Goal: Task Accomplishment & Management: Manage account settings

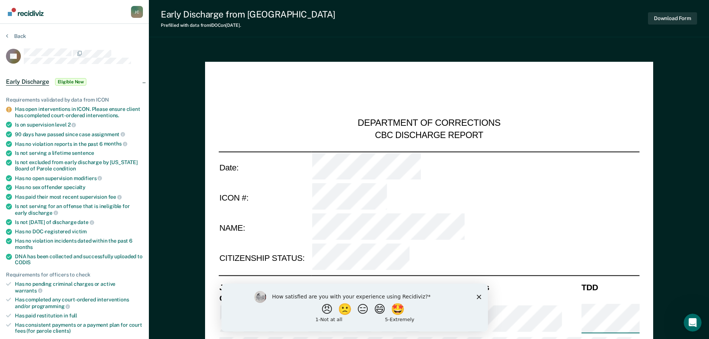
type textarea "x"
click at [4, 34] on section "Back CC Early Discharge Eligible Now Requirements validated by data from ICON H…" at bounding box center [74, 334] width 149 height 621
click at [9, 38] on button "Back" at bounding box center [16, 36] width 20 height 7
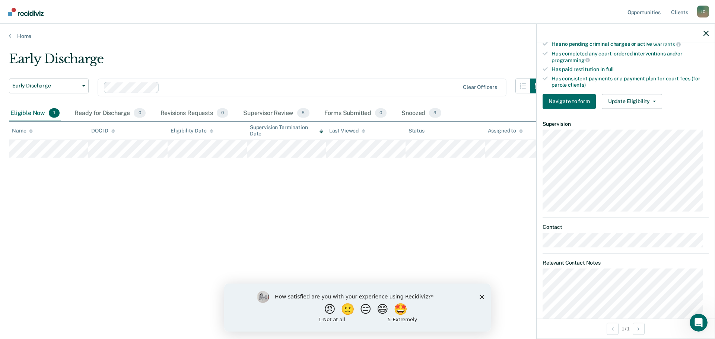
scroll to position [142, 0]
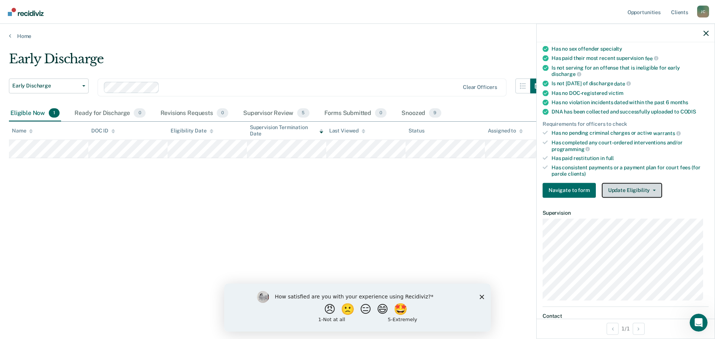
click at [628, 187] on button "Update Eligibility" at bounding box center [632, 190] width 60 height 15
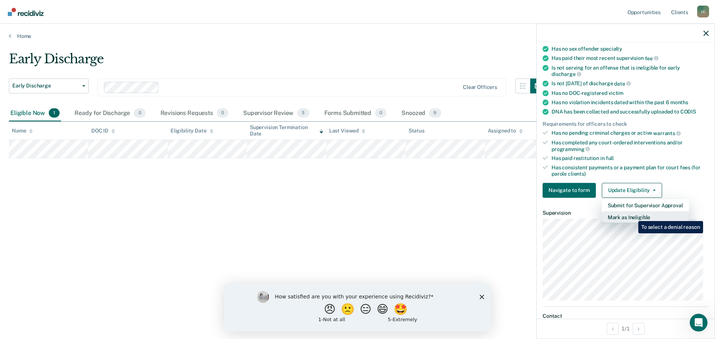
click at [633, 216] on button "Mark as Ineligible" at bounding box center [645, 217] width 87 height 12
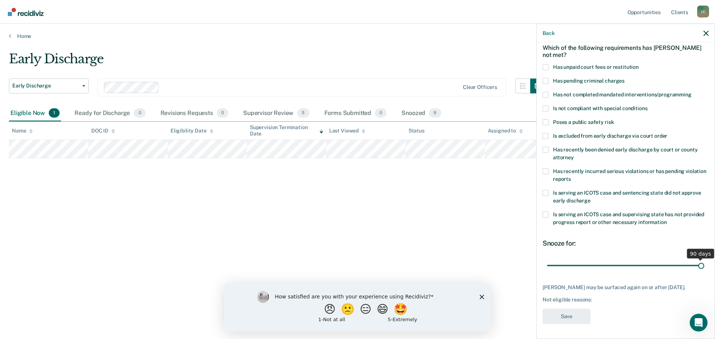
drag, startPoint x: 598, startPoint y: 259, endPoint x: 697, endPoint y: 259, distance: 99.4
type input "90"
click at [697, 259] on input "range" at bounding box center [625, 265] width 157 height 13
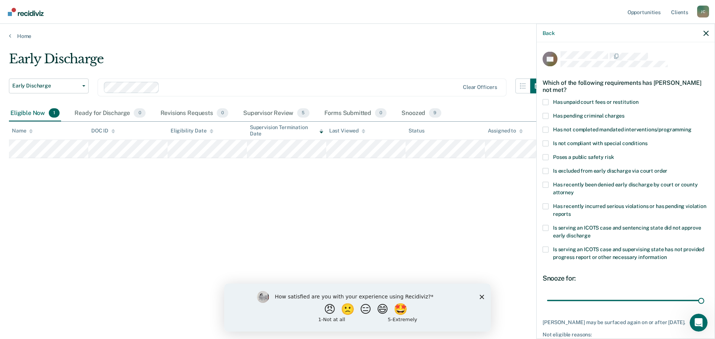
click at [547, 156] on span at bounding box center [546, 157] width 6 height 6
click at [614, 154] on input "Poses a public safety risk" at bounding box center [614, 154] width 0 height 0
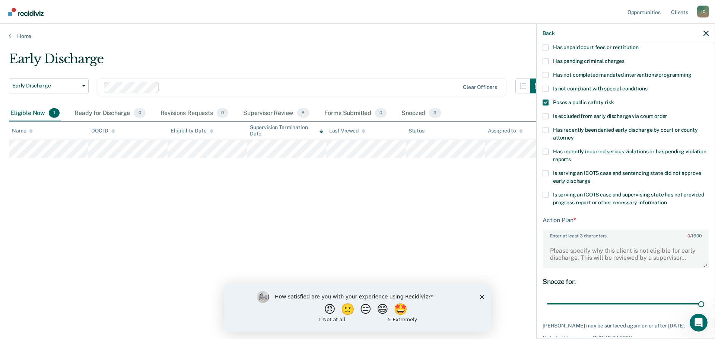
scroll to position [74, 0]
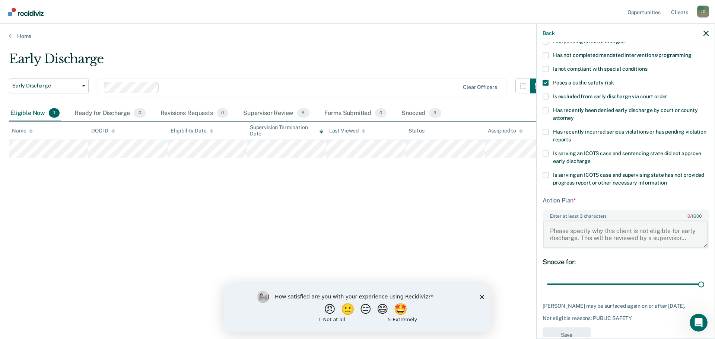
click at [567, 230] on textarea "Enter at least 3 characters 0 / 1600" at bounding box center [625, 234] width 165 height 28
paste textarea "ASSAULT WHILE DISPLAYING A DANGEROUS WEAPON"
paste textarea "AGCR353447"
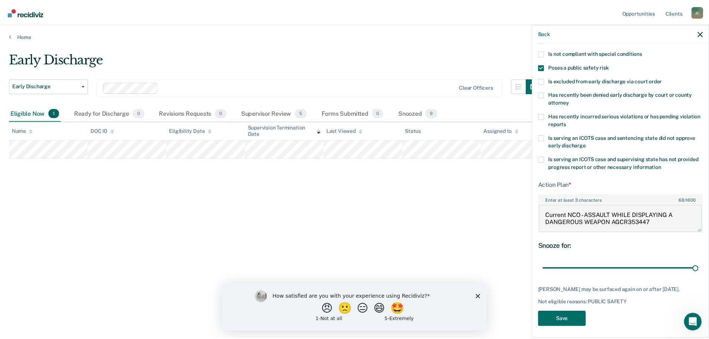
scroll to position [99, 0]
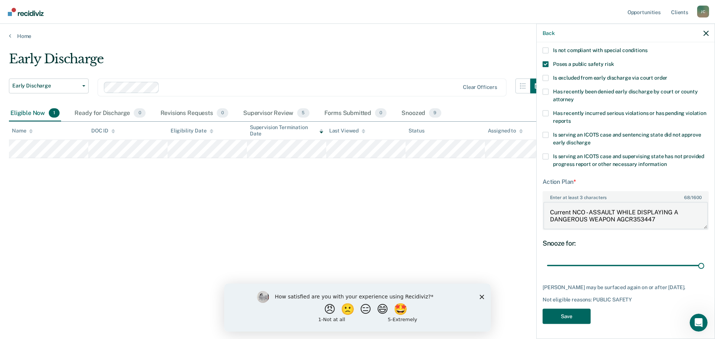
type textarea "Current NCO - ASSAULT WHILE DISPLAYING A DANGEROUS WEAPON AGCR353447"
click at [572, 317] on button "Save" at bounding box center [567, 316] width 48 height 15
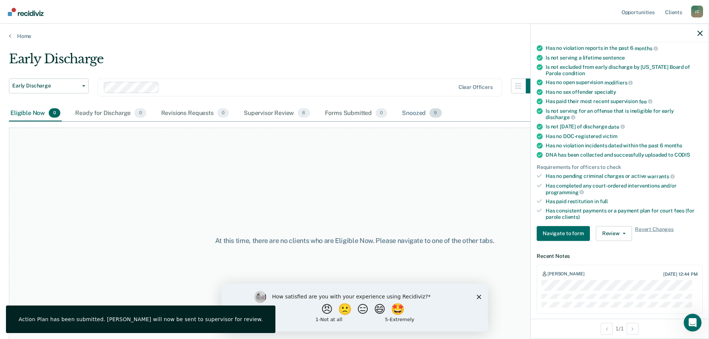
click at [416, 112] on div "Snoozed 9" at bounding box center [422, 113] width 42 height 16
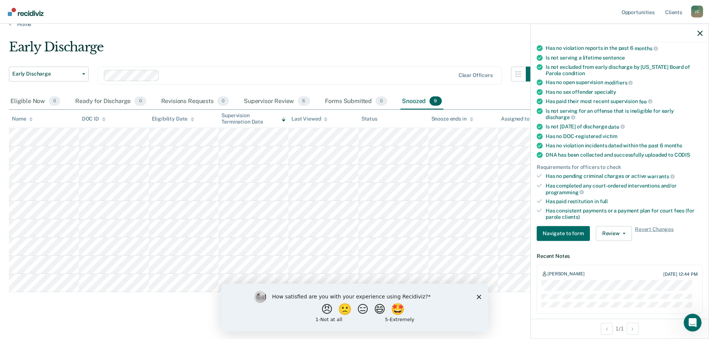
scroll to position [19, 0]
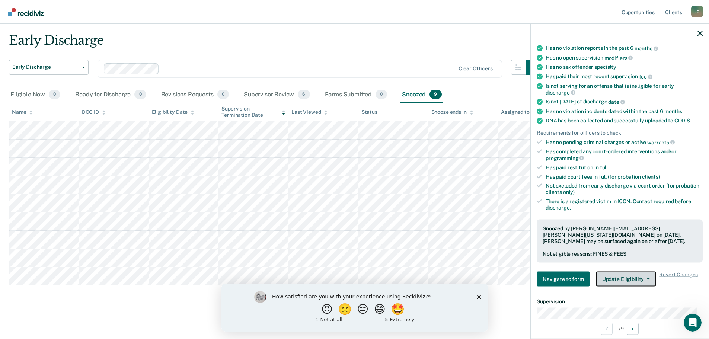
click at [627, 280] on button "Update Eligibility" at bounding box center [626, 279] width 60 height 15
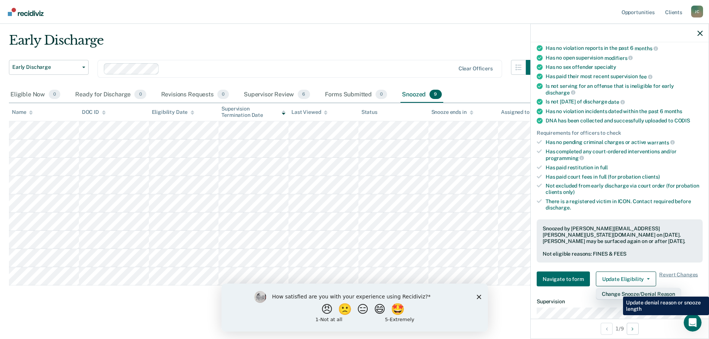
click at [618, 291] on button "Change Snooze/Denial Reason" at bounding box center [638, 294] width 85 height 12
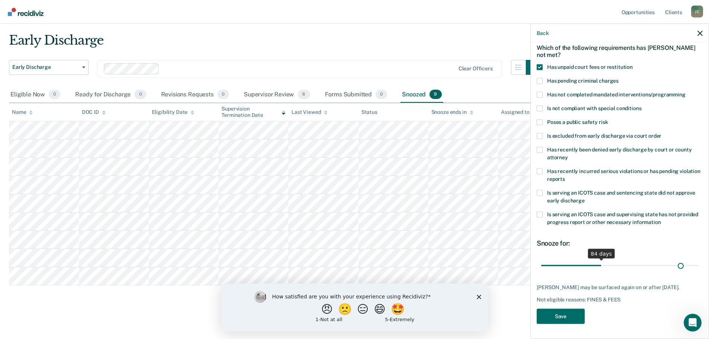
scroll to position [34, 0]
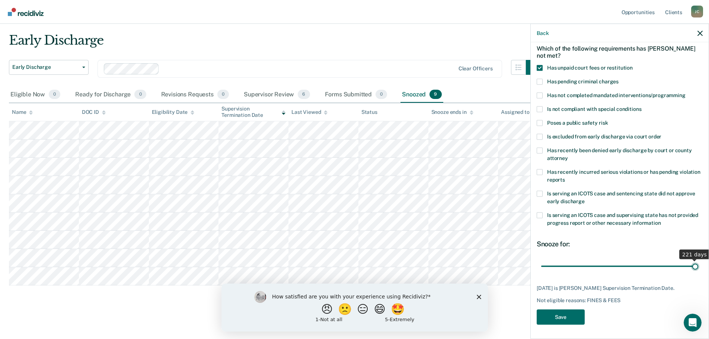
drag, startPoint x: 597, startPoint y: 260, endPoint x: 699, endPoint y: 258, distance: 101.7
click at [699, 260] on input "range" at bounding box center [619, 266] width 157 height 13
drag, startPoint x: 688, startPoint y: 265, endPoint x: 670, endPoint y: 268, distance: 18.1
click at [670, 268] on input "range" at bounding box center [619, 266] width 157 height 13
drag, startPoint x: 668, startPoint y: 264, endPoint x: 693, endPoint y: 265, distance: 24.2
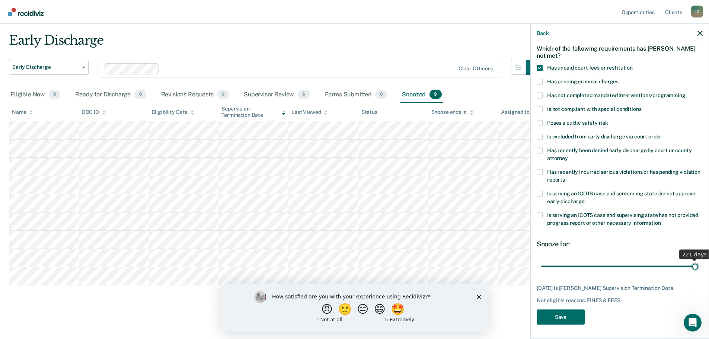
type input "221"
click at [693, 265] on input "range" at bounding box center [619, 266] width 157 height 13
click at [567, 318] on button "Save" at bounding box center [561, 316] width 48 height 15
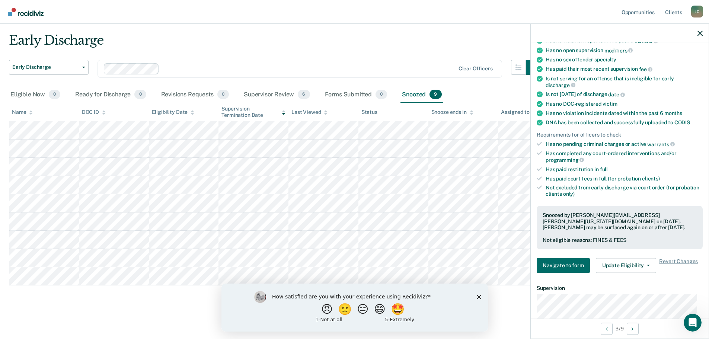
scroll to position [146, 0]
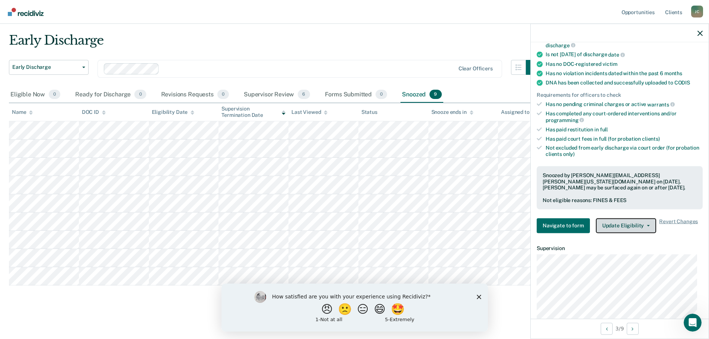
click at [622, 218] on button "Update Eligibility" at bounding box center [626, 225] width 60 height 15
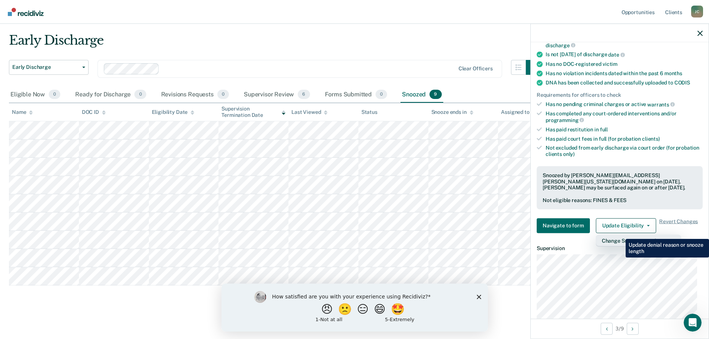
click at [620, 235] on button "Change Snooze/Denial Reason" at bounding box center [638, 241] width 85 height 12
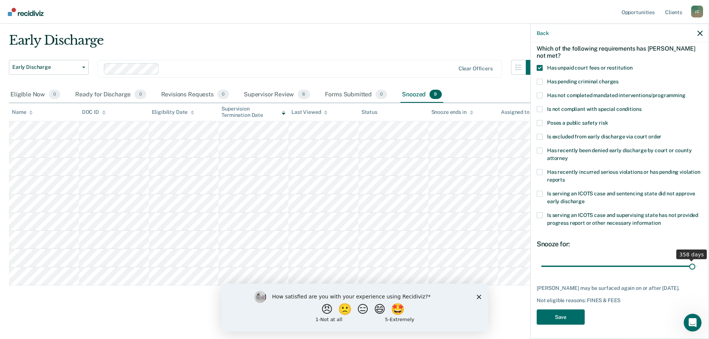
scroll to position [41, 0]
drag, startPoint x: 581, startPoint y: 258, endPoint x: 693, endPoint y: 258, distance: 112.1
type input "365"
click at [693, 259] on input "range" at bounding box center [619, 265] width 157 height 13
click at [562, 314] on button "Save" at bounding box center [561, 316] width 48 height 15
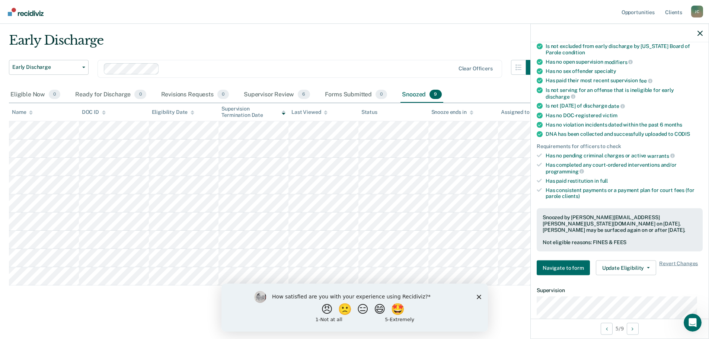
scroll to position [115, 0]
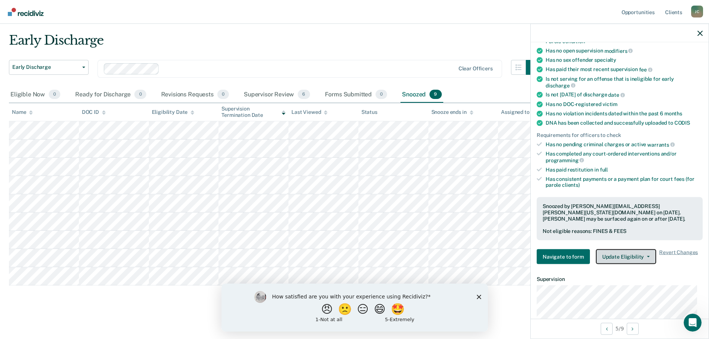
click at [610, 249] on button "Update Eligibility" at bounding box center [626, 256] width 60 height 15
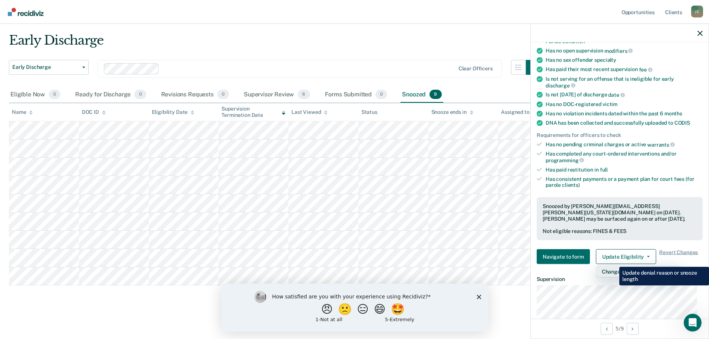
click at [614, 266] on button "Change Snooze/Denial Reason" at bounding box center [638, 272] width 85 height 12
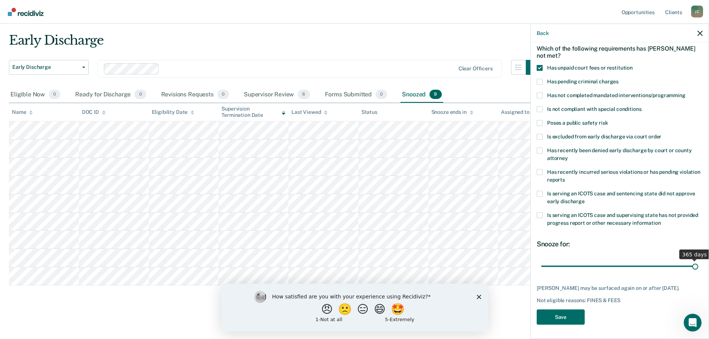
scroll to position [41, 0]
drag, startPoint x: 580, startPoint y: 259, endPoint x: 702, endPoint y: 257, distance: 121.8
type input "365"
click at [699, 259] on input "range" at bounding box center [619, 265] width 157 height 13
click at [562, 319] on button "Save" at bounding box center [561, 316] width 48 height 15
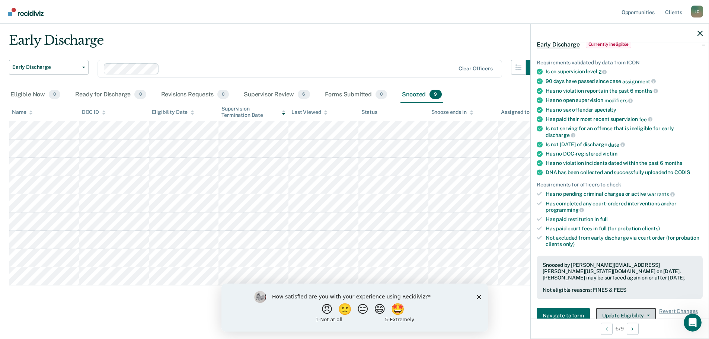
click at [627, 308] on button "Update Eligibility" at bounding box center [626, 315] width 60 height 15
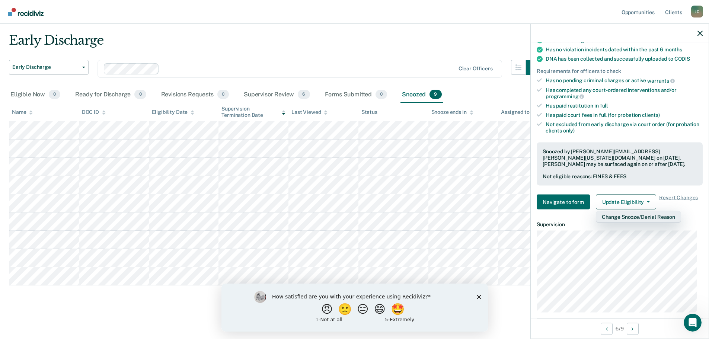
scroll to position [163, 0]
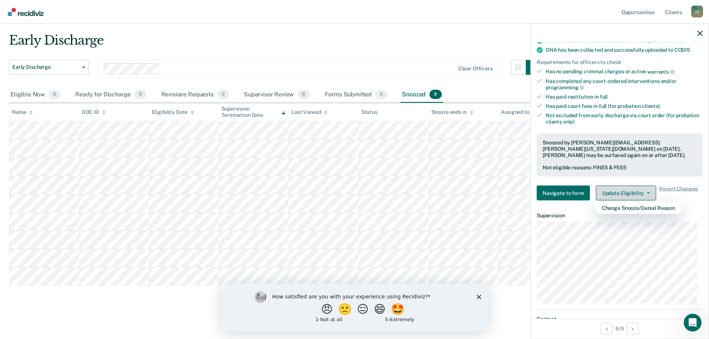
click at [619, 186] on button "Update Eligibility" at bounding box center [626, 193] width 60 height 15
click at [620, 188] on button "Update Eligibility" at bounding box center [626, 193] width 60 height 15
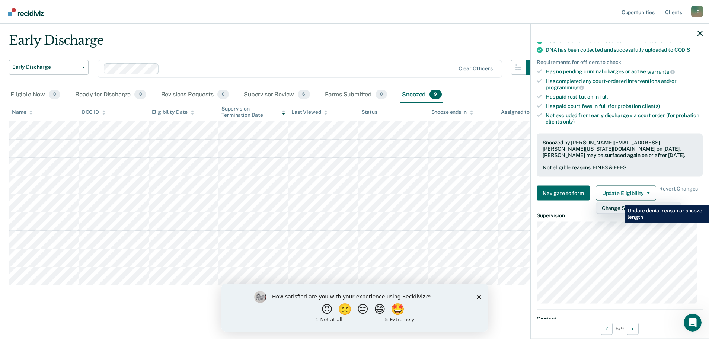
click at [619, 202] on button "Change Snooze/Denial Reason" at bounding box center [638, 208] width 85 height 12
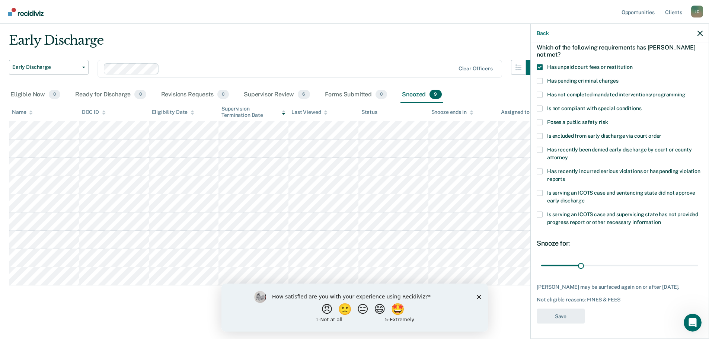
scroll to position [34, 0]
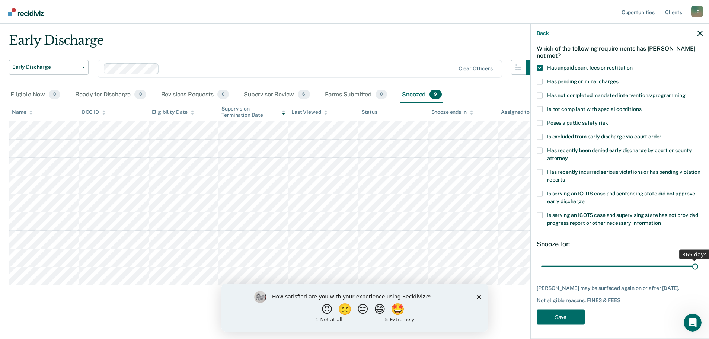
drag, startPoint x: 581, startPoint y: 266, endPoint x: 703, endPoint y: 261, distance: 121.9
type input "365"
click at [699, 261] on input "range" at bounding box center [619, 266] width 157 height 13
click at [562, 319] on button "Save" at bounding box center [561, 316] width 48 height 15
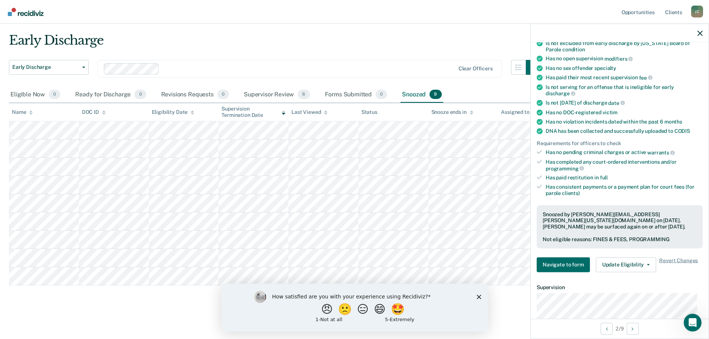
scroll to position [146, 0]
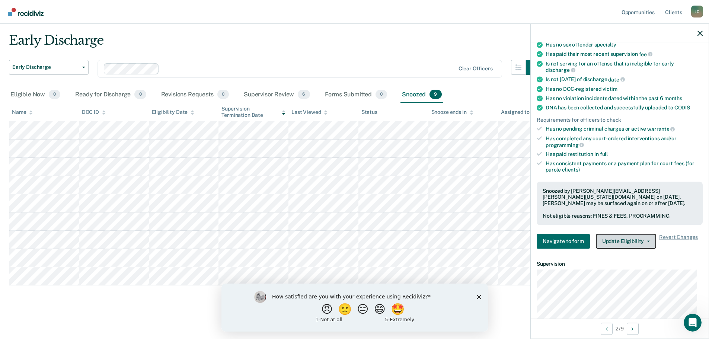
click at [631, 235] on button "Update Eligibility" at bounding box center [626, 241] width 60 height 15
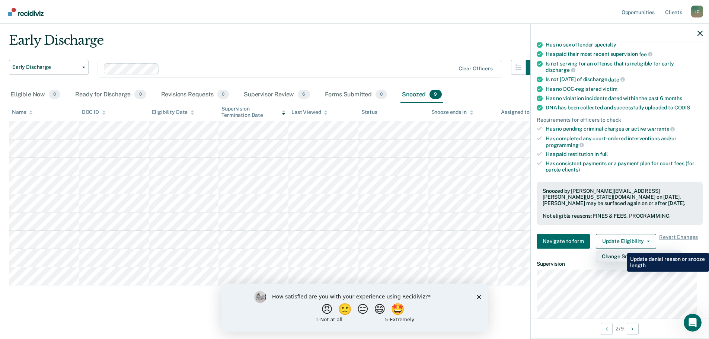
click at [622, 250] on button "Change Snooze/Denial Reason" at bounding box center [638, 256] width 85 height 12
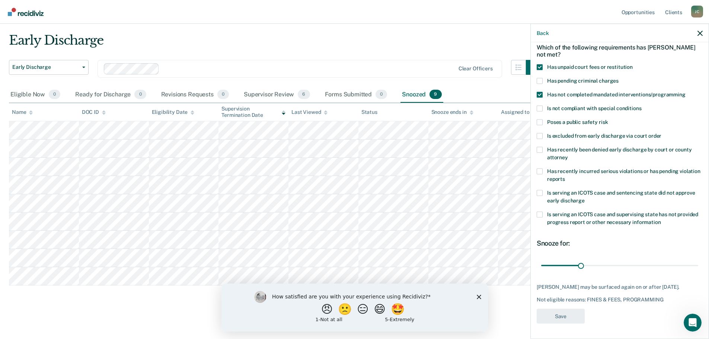
scroll to position [34, 0]
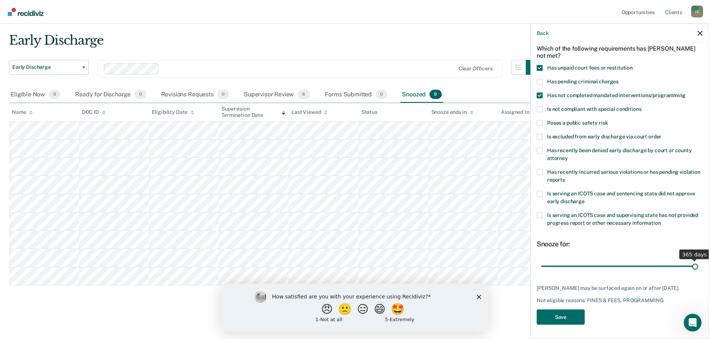
drag, startPoint x: 579, startPoint y: 267, endPoint x: 699, endPoint y: 261, distance: 120.0
type input "365"
click at [699, 261] on input "range" at bounding box center [619, 266] width 157 height 13
click at [566, 317] on button "Save" at bounding box center [561, 316] width 48 height 15
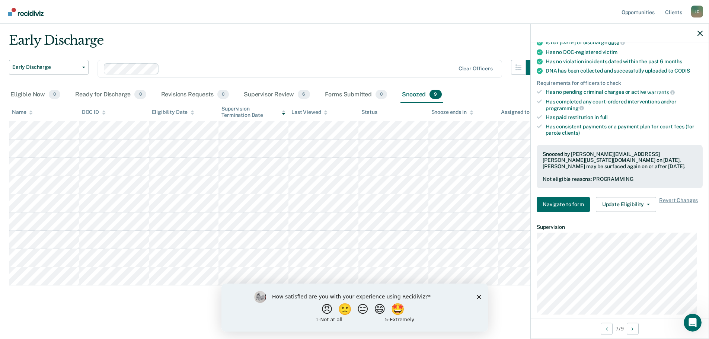
scroll to position [183, 0]
click at [624, 204] on button "Update Eligibility" at bounding box center [626, 204] width 60 height 15
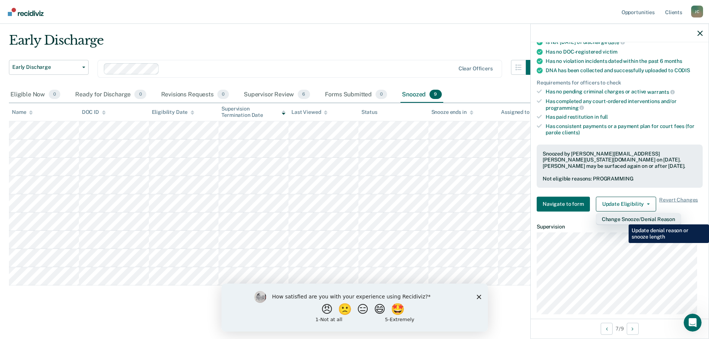
click at [623, 219] on button "Change Snooze/Denial Reason" at bounding box center [638, 219] width 85 height 12
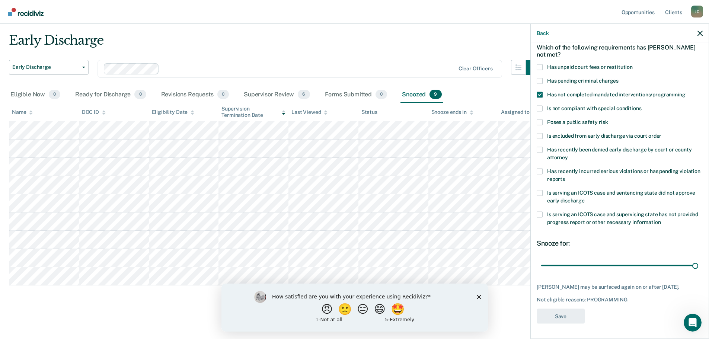
scroll to position [41, 0]
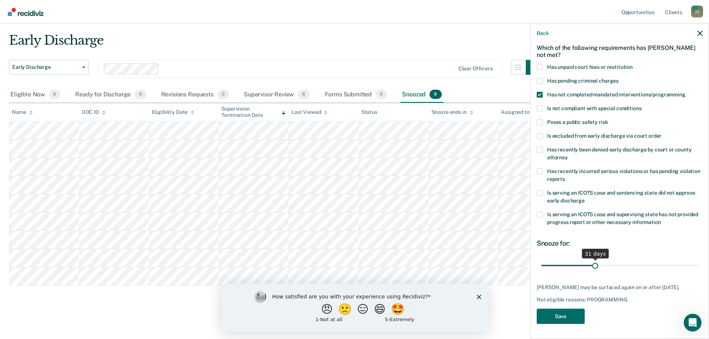
click at [594, 261] on input "range" at bounding box center [619, 265] width 157 height 13
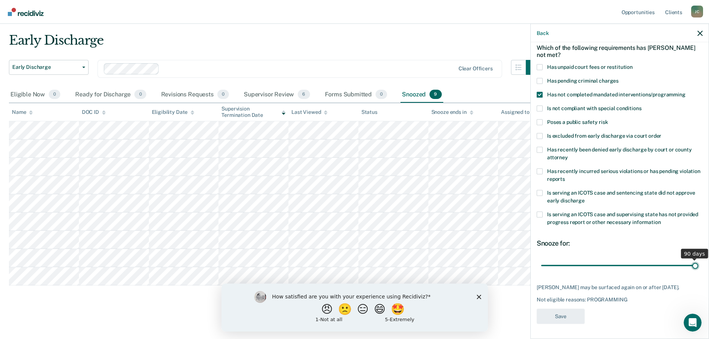
drag, startPoint x: 595, startPoint y: 260, endPoint x: 715, endPoint y: 248, distance: 120.0
type input "90"
click at [699, 259] on input "range" at bounding box center [619, 265] width 157 height 13
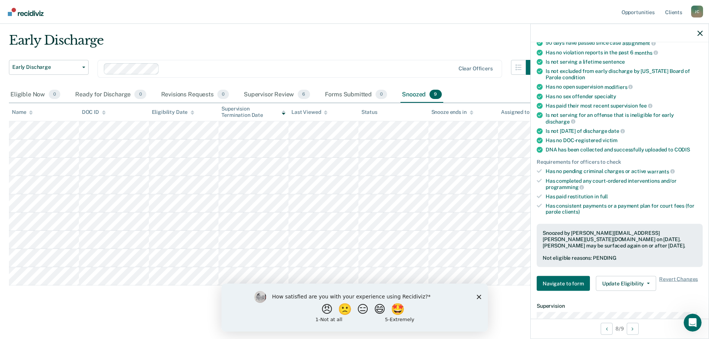
scroll to position [115, 0]
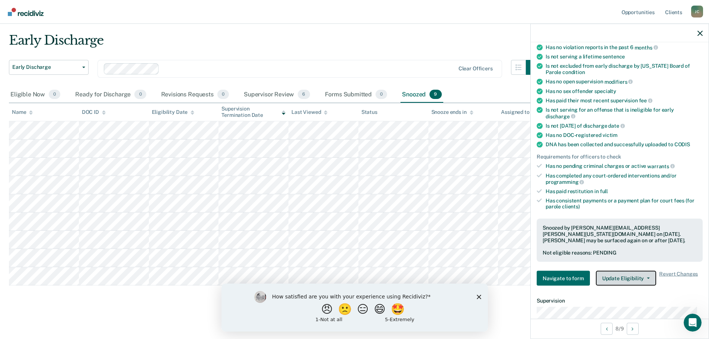
click at [619, 281] on button "Update Eligibility" at bounding box center [626, 278] width 60 height 15
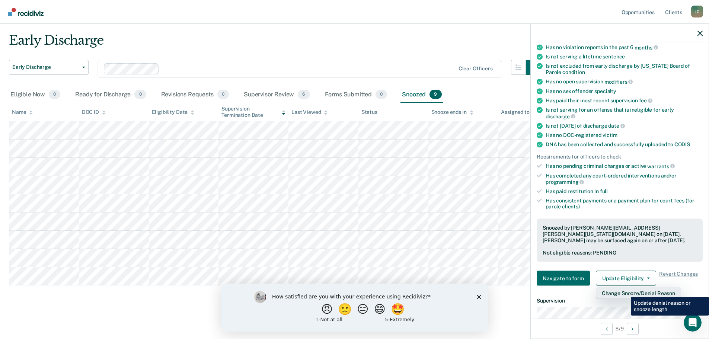
click at [626, 292] on button "Change Snooze/Denial Reason" at bounding box center [638, 293] width 85 height 12
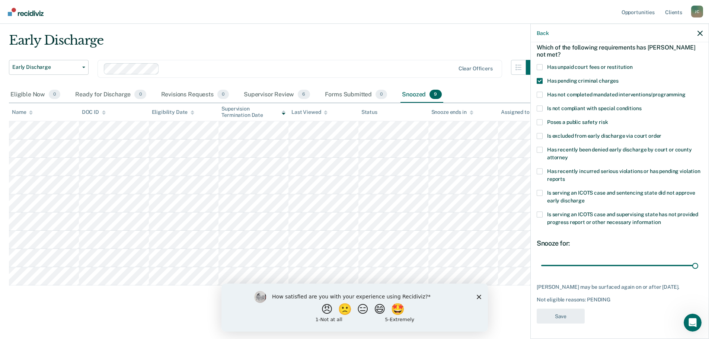
scroll to position [41, 0]
click at [622, 299] on div "Not eligible reasons: PENDING" at bounding box center [620, 300] width 166 height 6
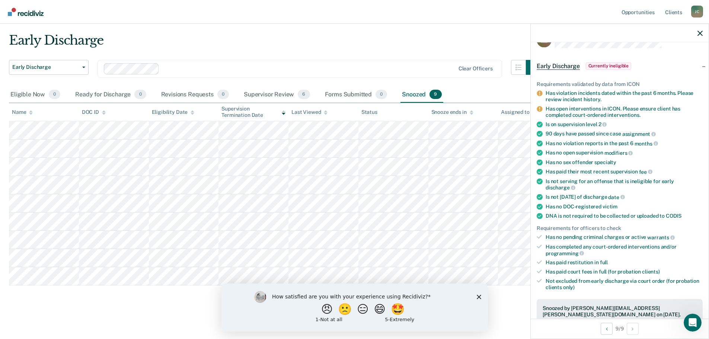
scroll to position [0, 0]
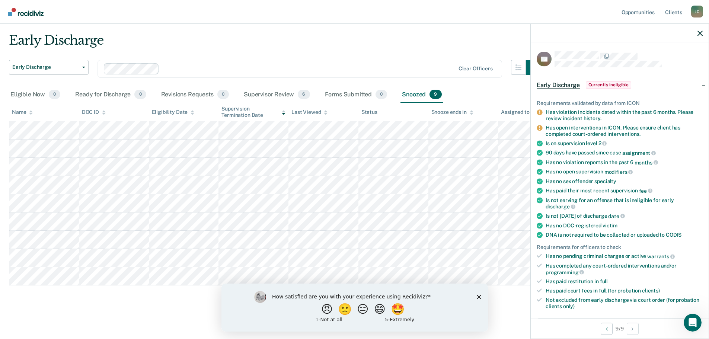
click at [427, 44] on div "Early Discharge" at bounding box center [275, 43] width 532 height 21
click at [698, 34] on icon "button" at bounding box center [700, 33] width 5 height 5
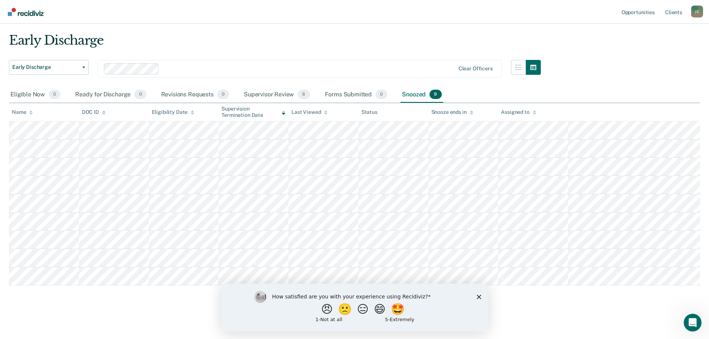
click at [576, 75] on div "Early Discharge Early Discharge Early Discharge Clear officers Eligible Now 0 R…" at bounding box center [354, 158] width 691 height 251
